Goal: Task Accomplishment & Management: Complete application form

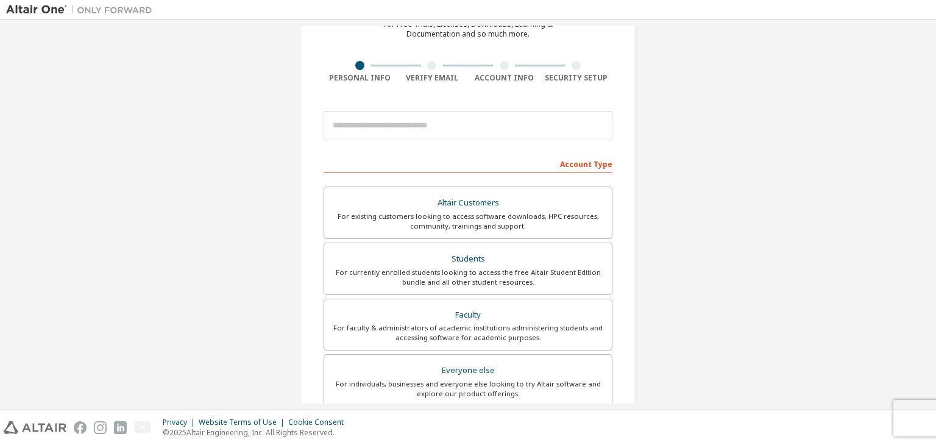
scroll to position [75, 0]
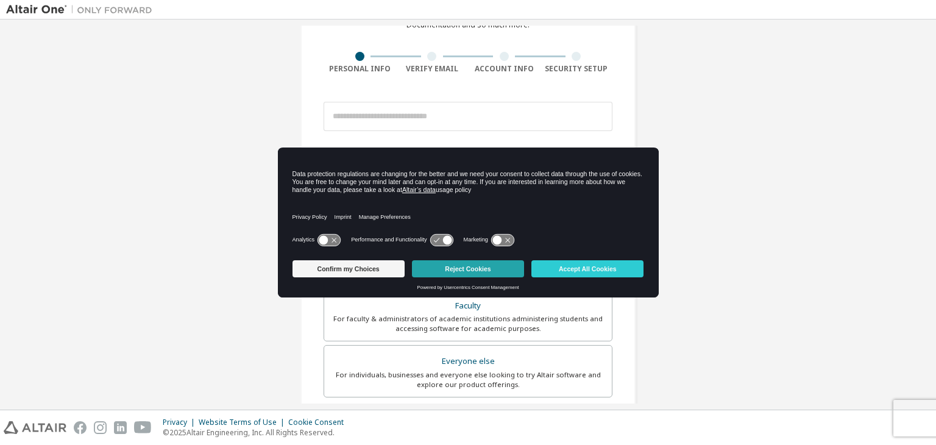
click at [490, 272] on button "Reject Cookies" at bounding box center [468, 268] width 112 height 17
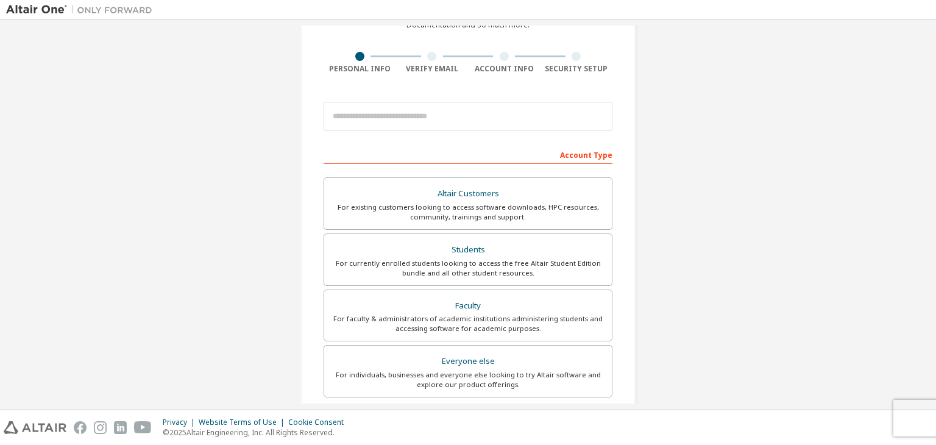
click at [490, 272] on div "For currently enrolled students looking to access the free Altair Student Editi…" at bounding box center [467, 267] width 273 height 19
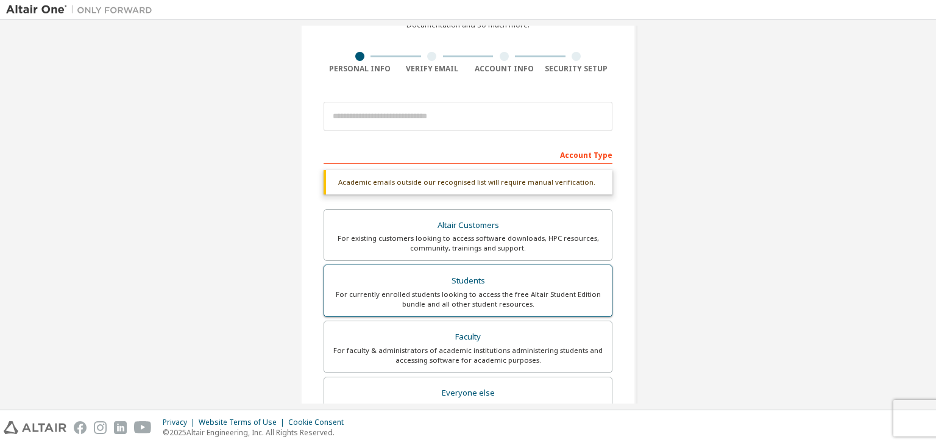
click at [459, 294] on div "For currently enrolled students looking to access the free Altair Student Editi…" at bounding box center [467, 298] width 273 height 19
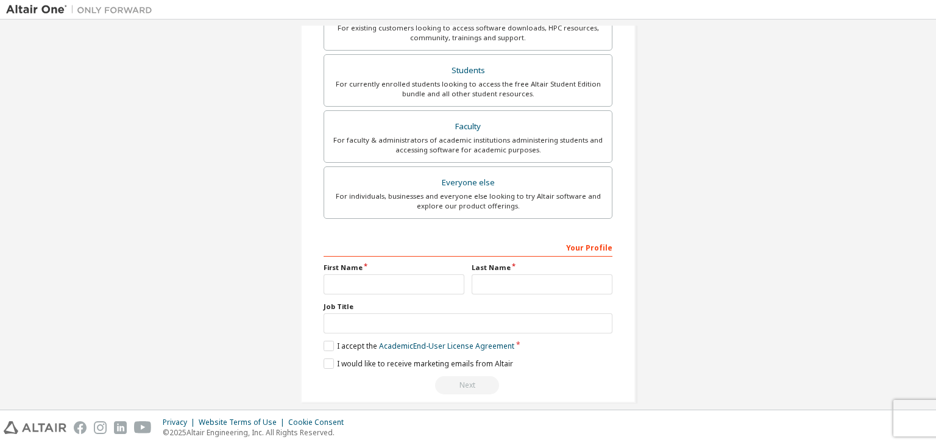
scroll to position [297, 0]
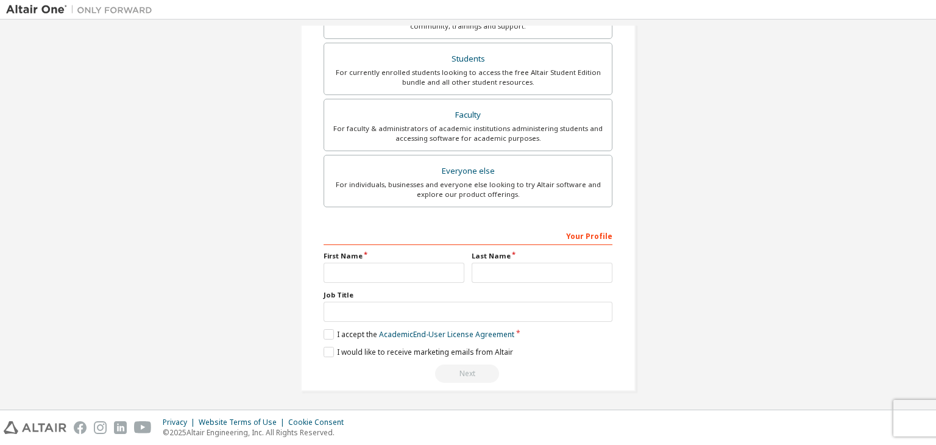
click at [341, 257] on label "First Name" at bounding box center [394, 256] width 141 height 10
click at [369, 274] on input "text" at bounding box center [394, 273] width 141 height 20
type input "******"
click at [493, 270] on input "text" at bounding box center [542, 273] width 141 height 20
type input "*********"
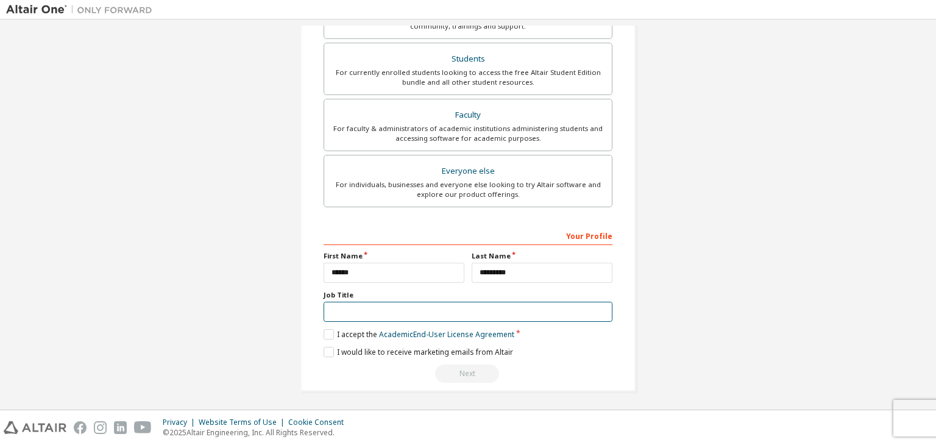
click at [375, 313] on input "text" at bounding box center [468, 312] width 289 height 20
type input "*******"
click at [328, 331] on label "I accept the Academic End-User License Agreement" at bounding box center [419, 334] width 191 height 10
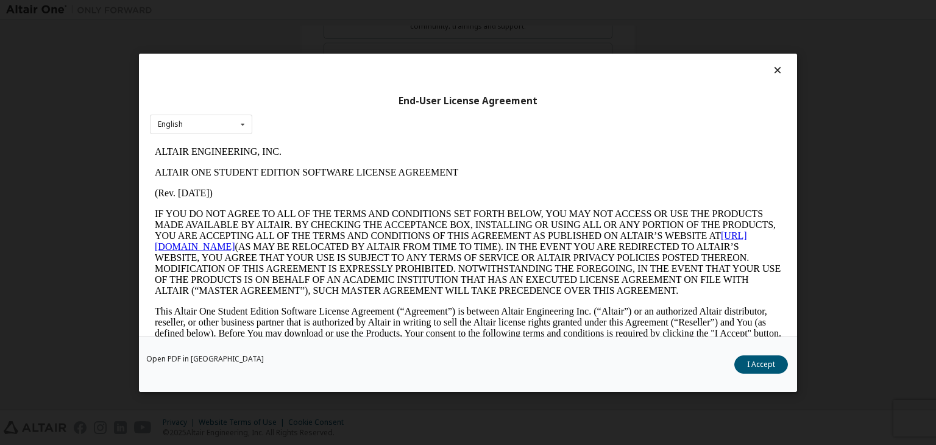
scroll to position [0, 0]
click at [770, 359] on button "I Accept" at bounding box center [761, 364] width 54 height 18
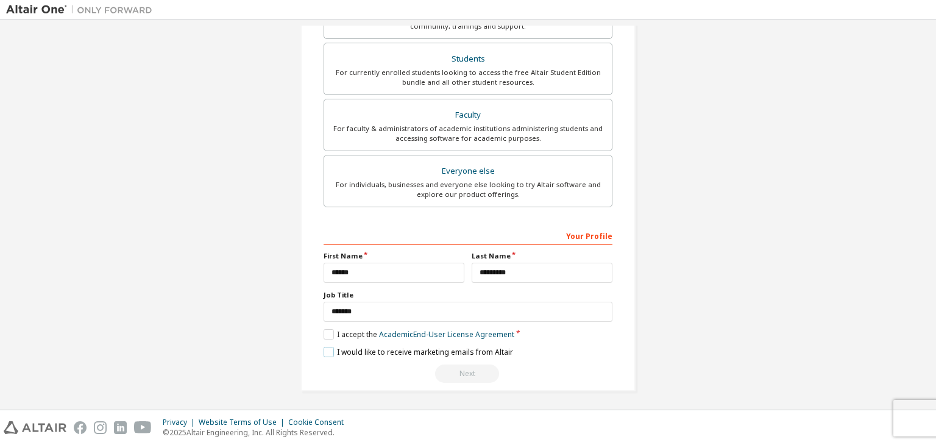
click at [324, 351] on label "I would like to receive marketing emails from Altair" at bounding box center [418, 352] width 189 height 10
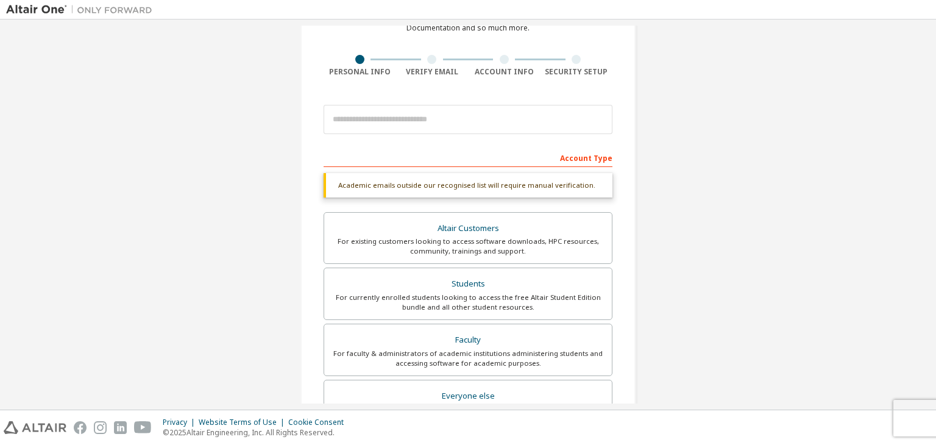
scroll to position [69, 0]
click at [392, 121] on input "email" at bounding box center [468, 121] width 289 height 29
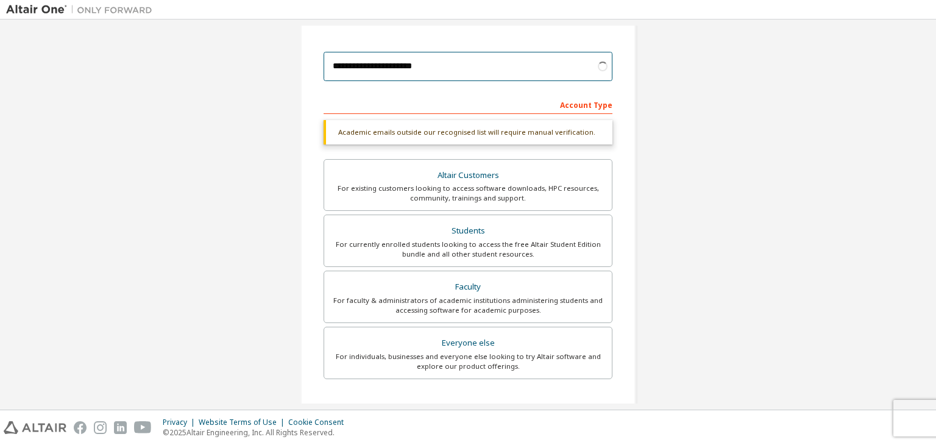
scroll to position [297, 0]
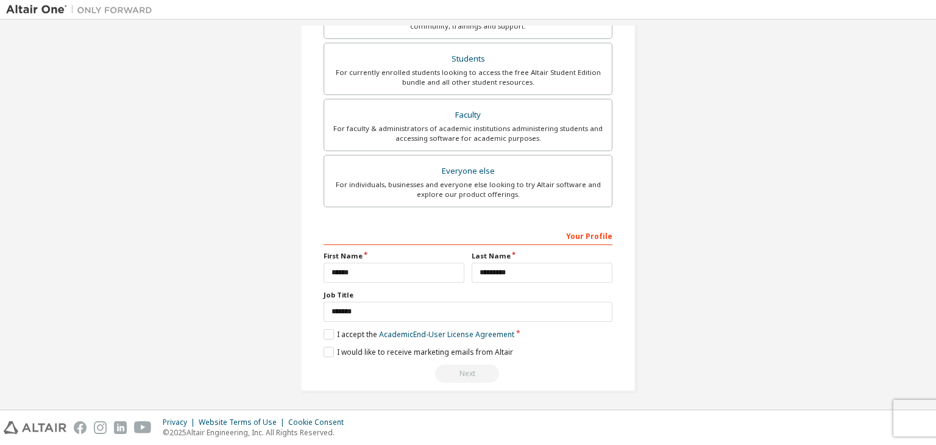
type input "**********"
click at [456, 375] on div "Next" at bounding box center [468, 373] width 289 height 18
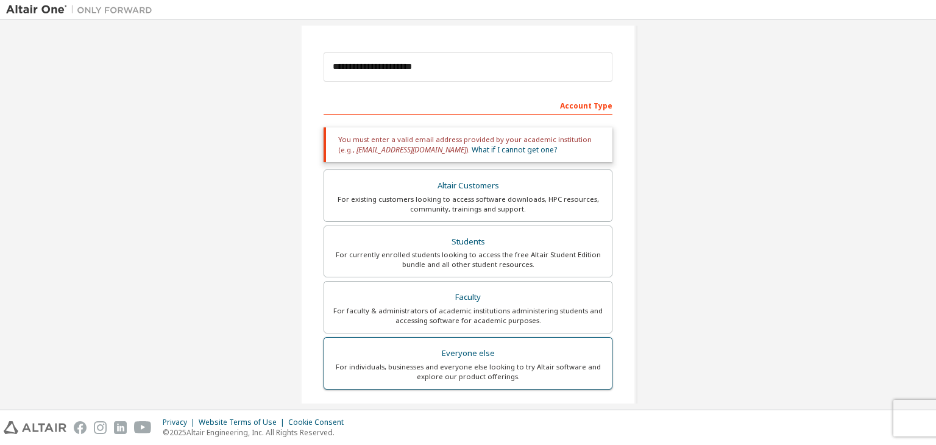
scroll to position [124, 0]
click at [453, 105] on div "Account Type" at bounding box center [468, 104] width 289 height 19
click at [579, 107] on div "Account Type" at bounding box center [468, 104] width 289 height 19
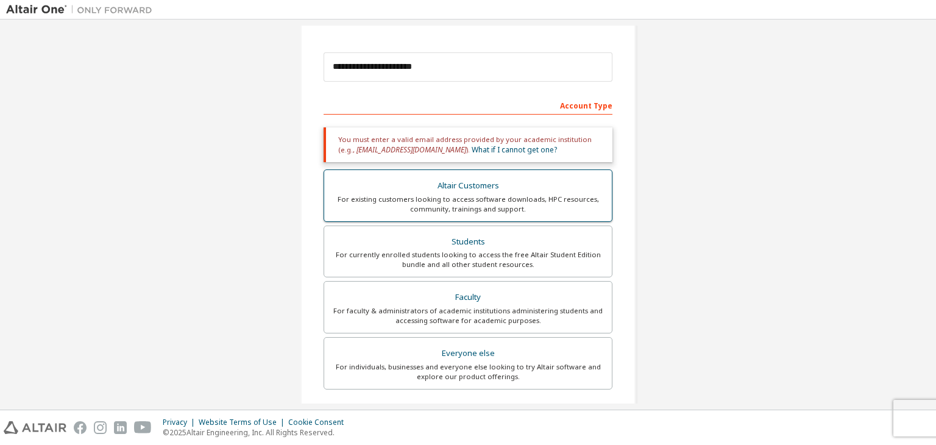
click at [441, 191] on div "Altair Customers" at bounding box center [467, 185] width 273 height 17
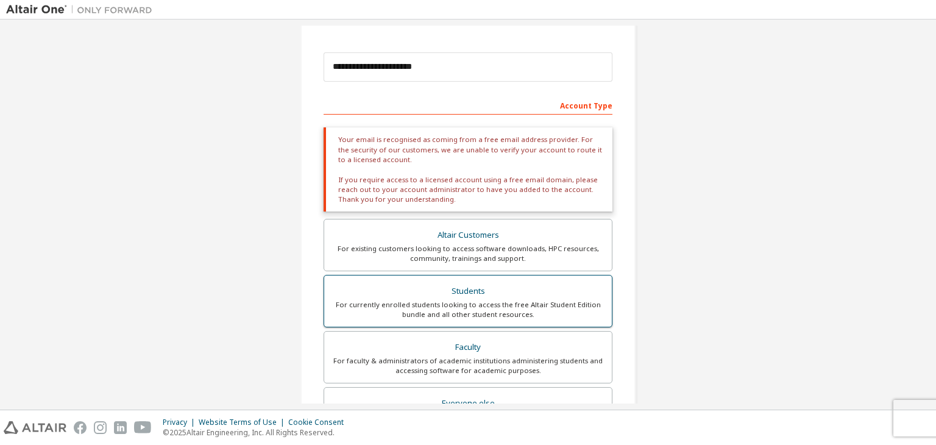
click at [483, 288] on div "Students" at bounding box center [467, 291] width 273 height 17
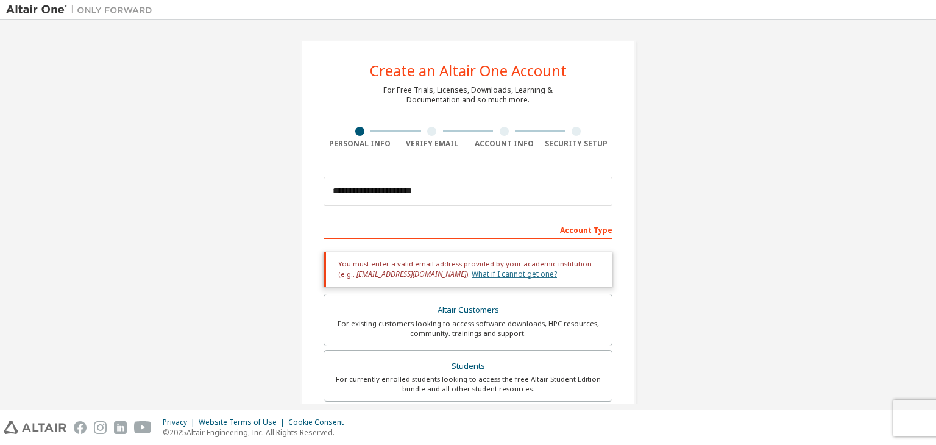
scroll to position [0, 0]
click at [378, 137] on div "Personal Info" at bounding box center [360, 138] width 73 height 22
click at [432, 188] on input "**********" at bounding box center [468, 191] width 289 height 29
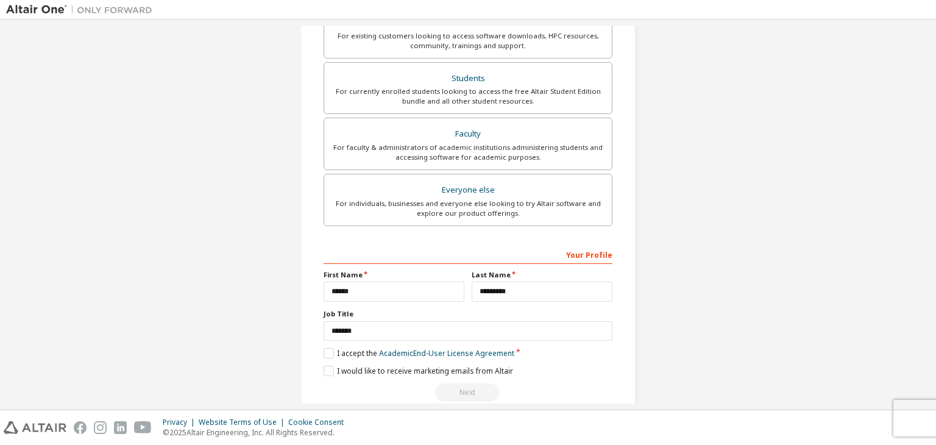
scroll to position [307, 0]
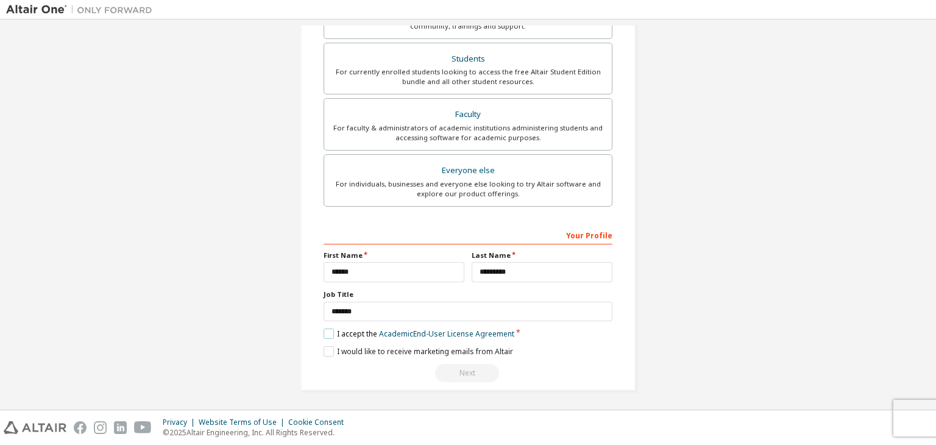
click at [325, 332] on label "I accept the Academic End-User License Agreement" at bounding box center [419, 333] width 191 height 10
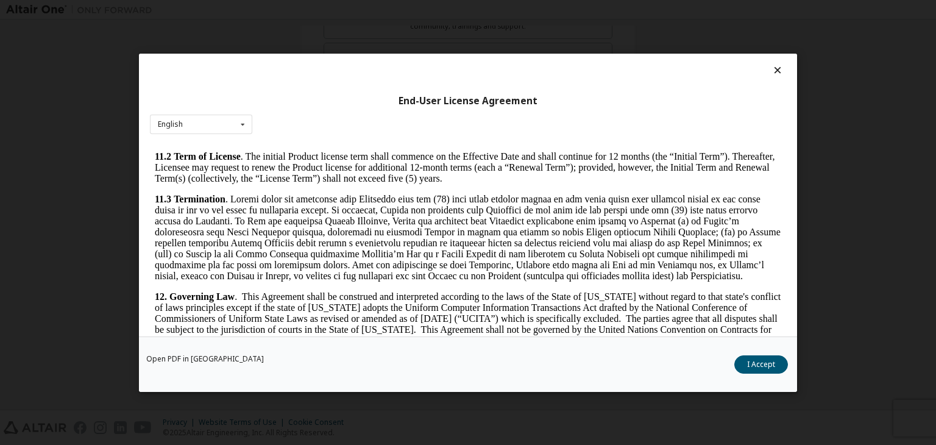
scroll to position [2036, 0]
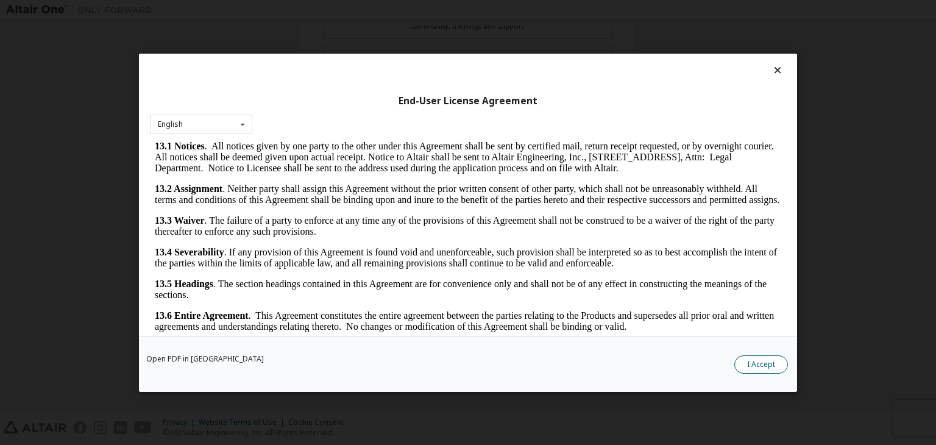
click at [770, 364] on button "I Accept" at bounding box center [761, 364] width 54 height 18
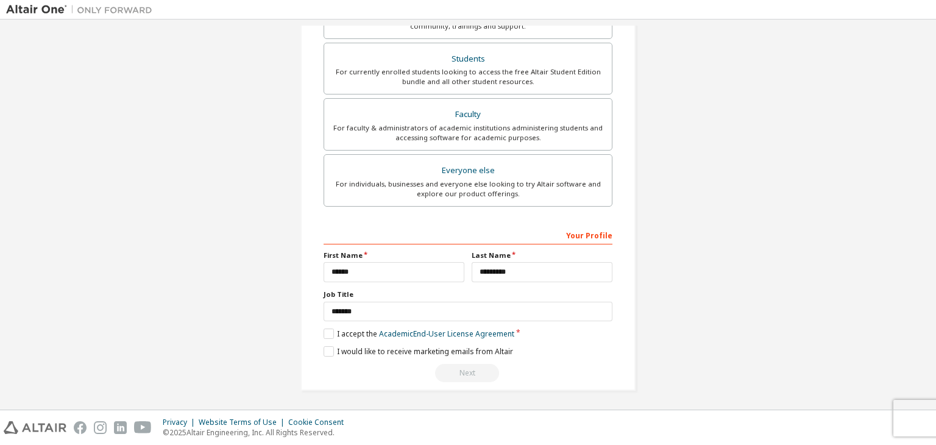
click at [464, 374] on div "Next" at bounding box center [468, 373] width 289 height 18
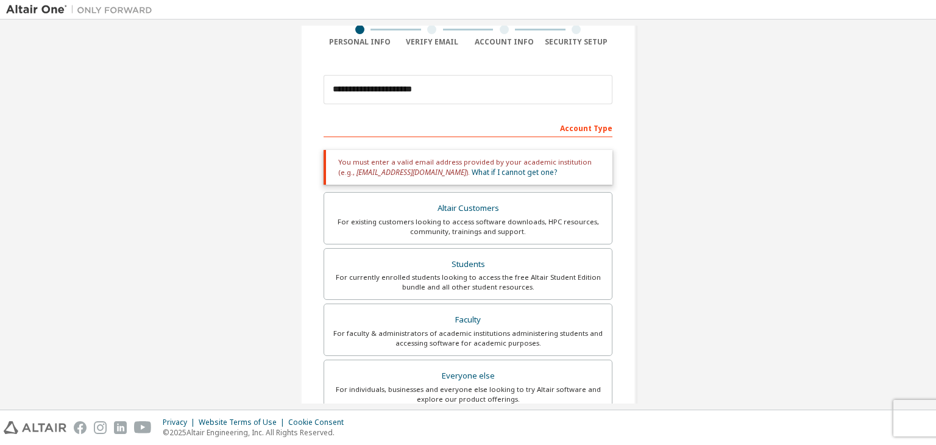
scroll to position [0, 0]
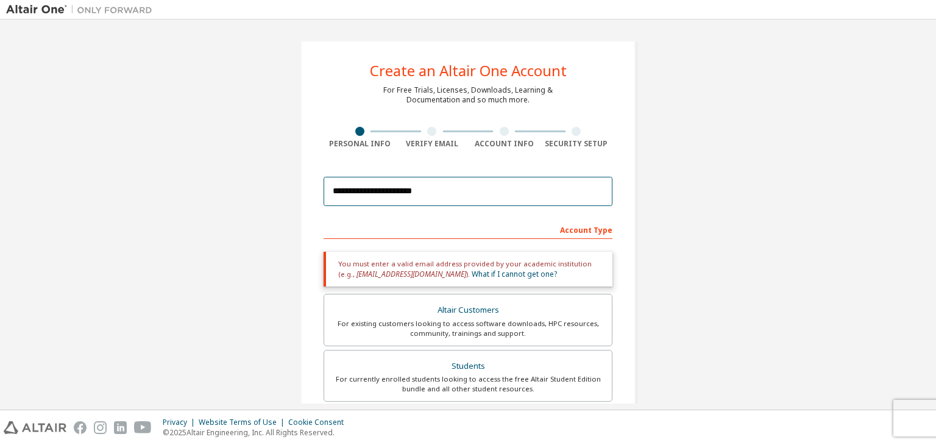
click at [364, 193] on input "**********" at bounding box center [468, 191] width 289 height 29
click at [451, 202] on input "**********" at bounding box center [468, 191] width 289 height 29
